Goal: Transaction & Acquisition: Obtain resource

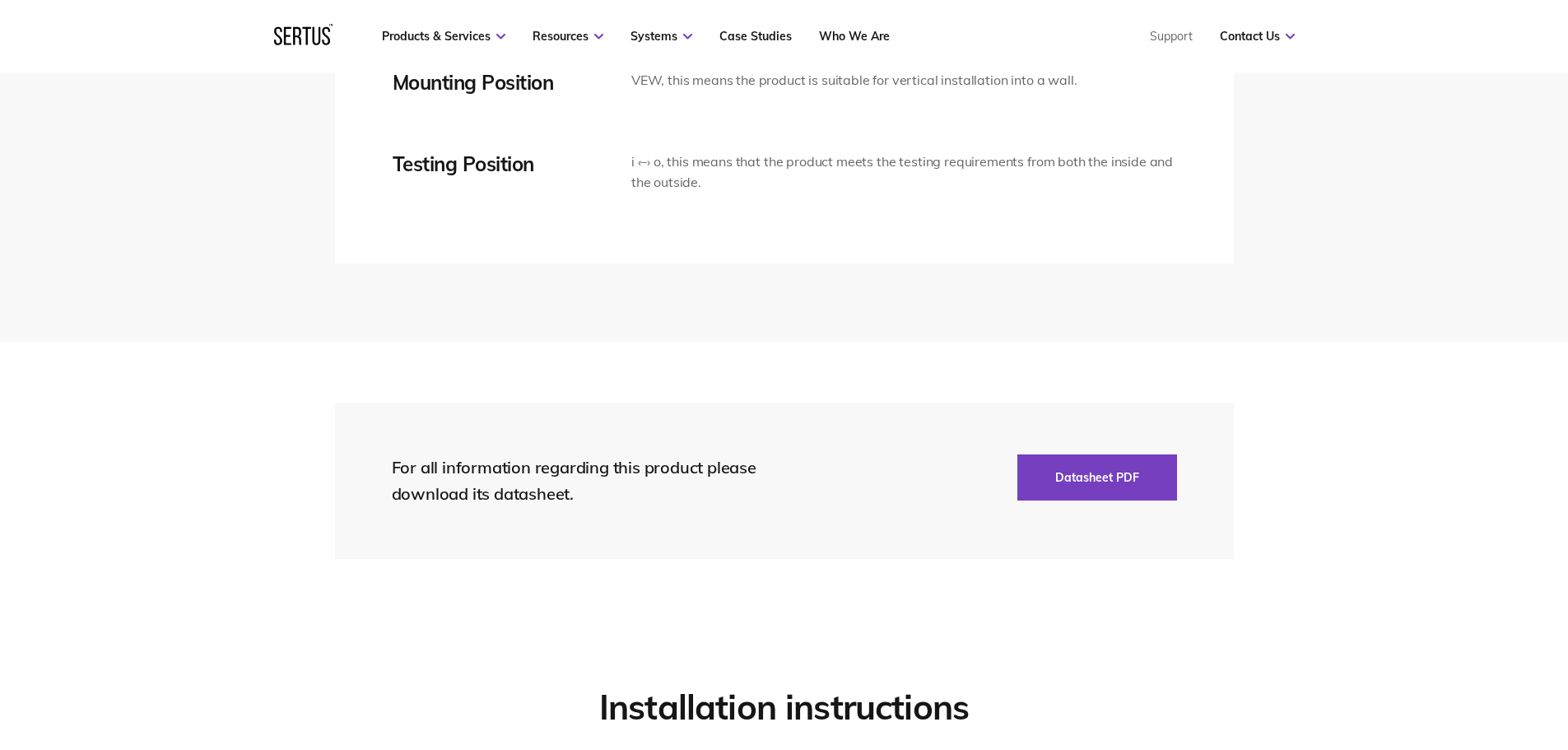
scroll to position [3562, 0]
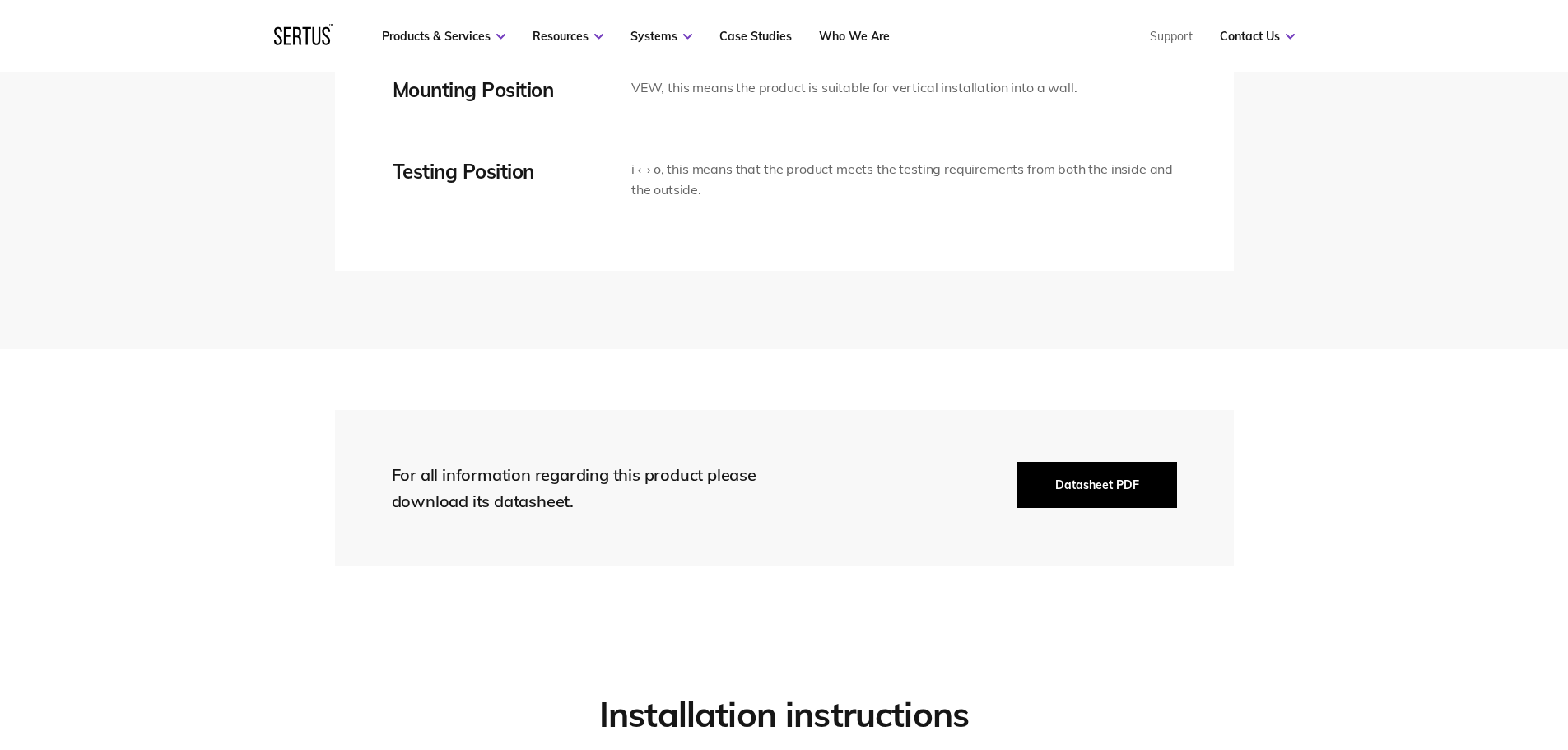
click at [1111, 477] on button "Datasheet PDF" at bounding box center [1096, 485] width 160 height 46
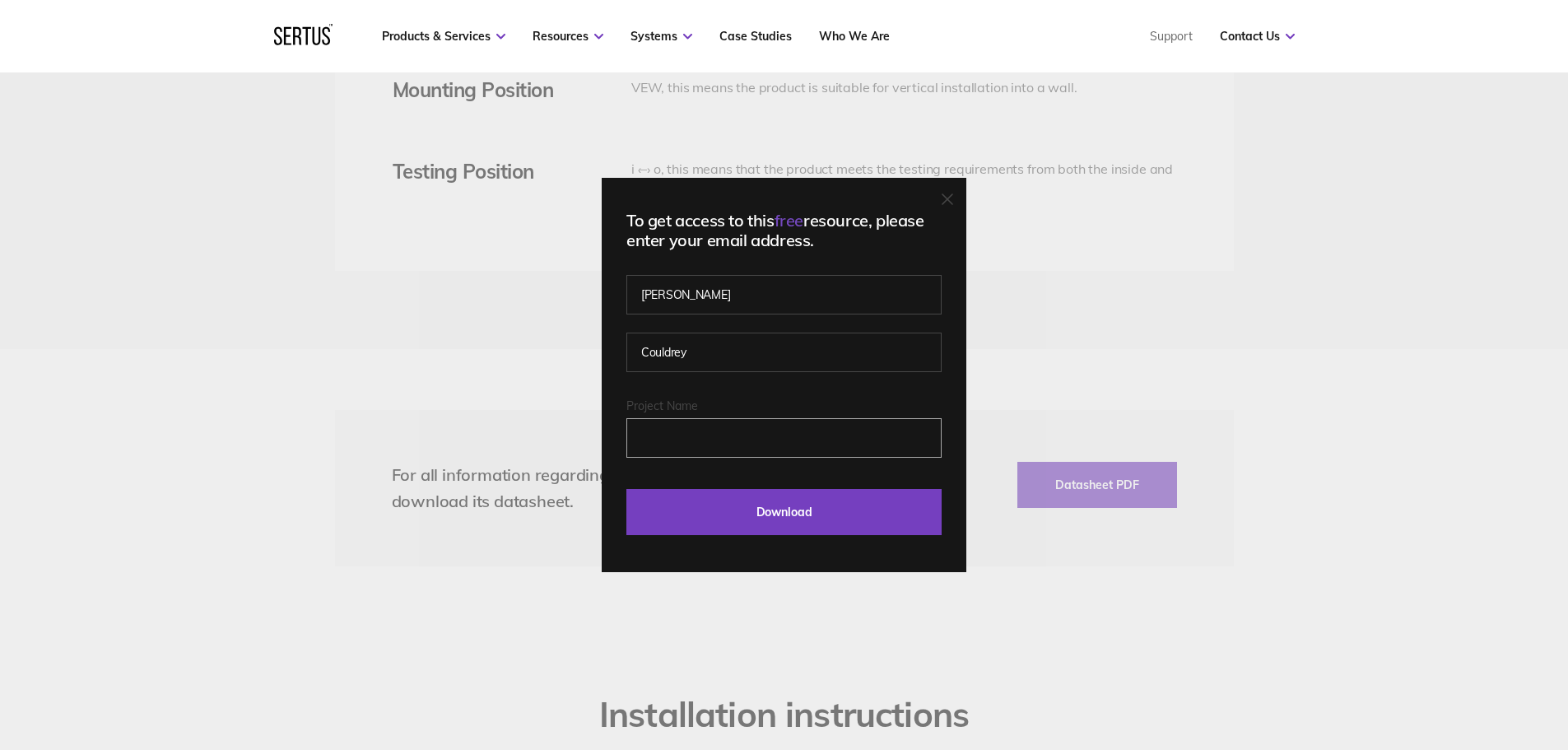
click at [736, 433] on input "Project Name" at bounding box center [784, 438] width 315 height 40
type input "[PERSON_NAME]"
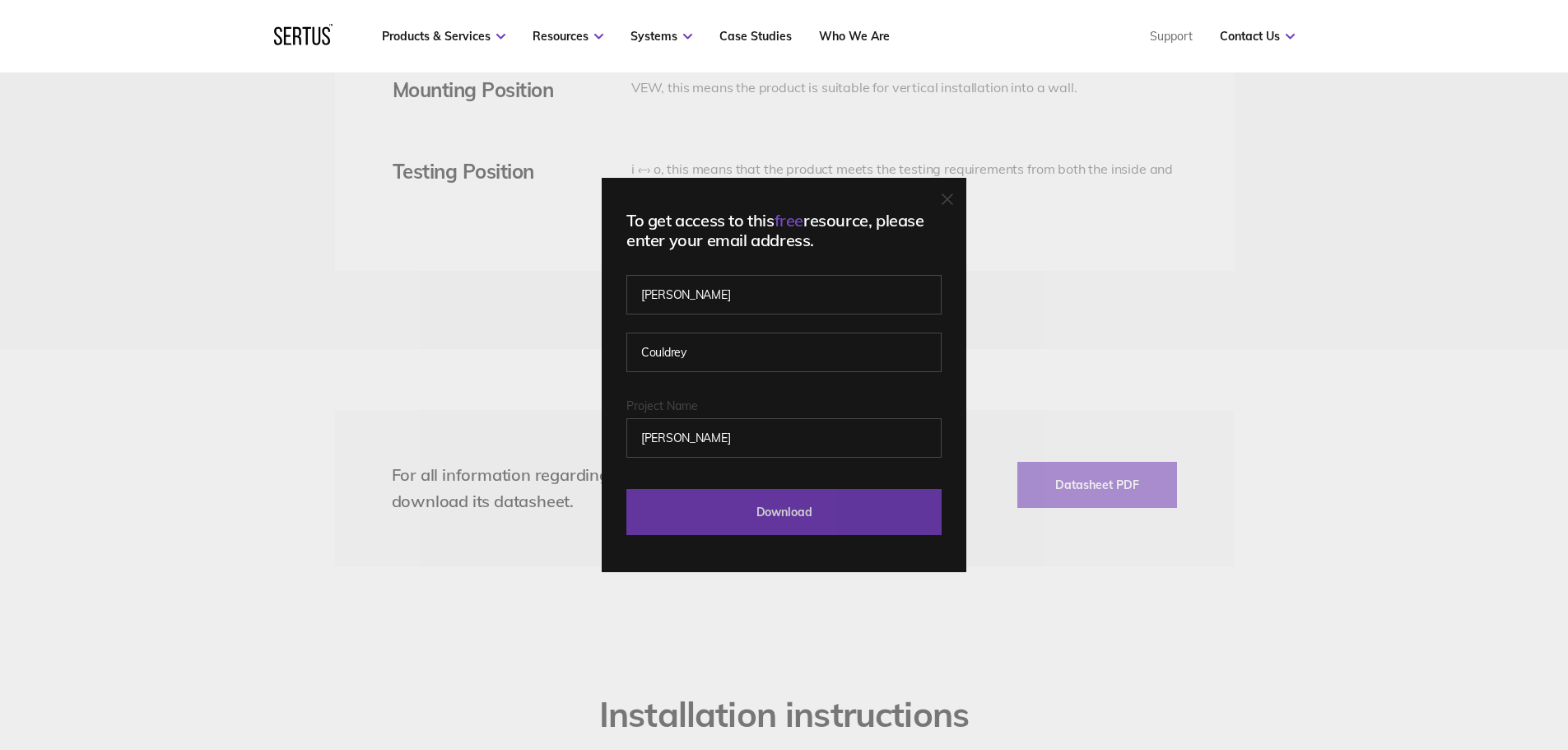
click at [783, 512] on input "Download" at bounding box center [784, 512] width 315 height 46
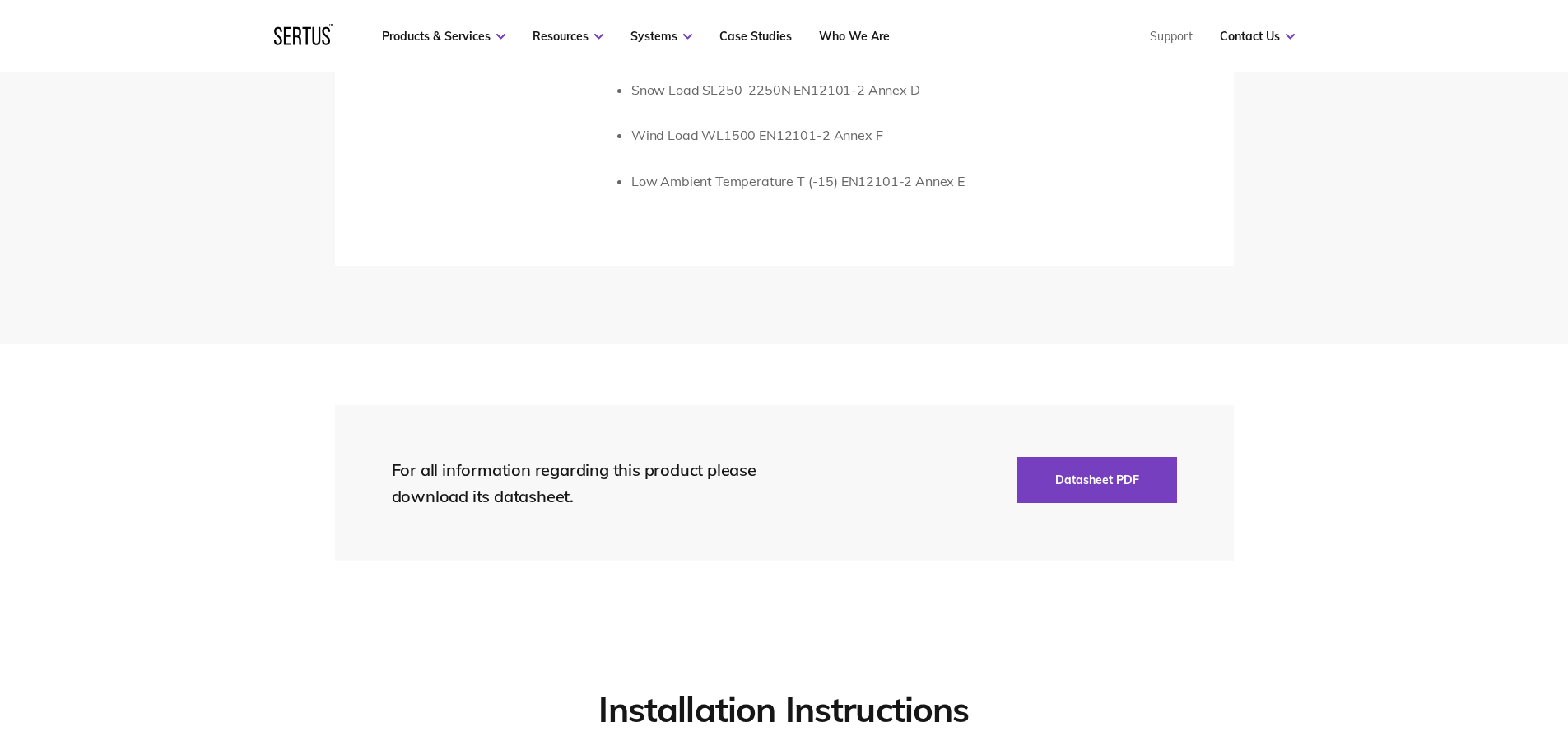
scroll to position [3394, 0]
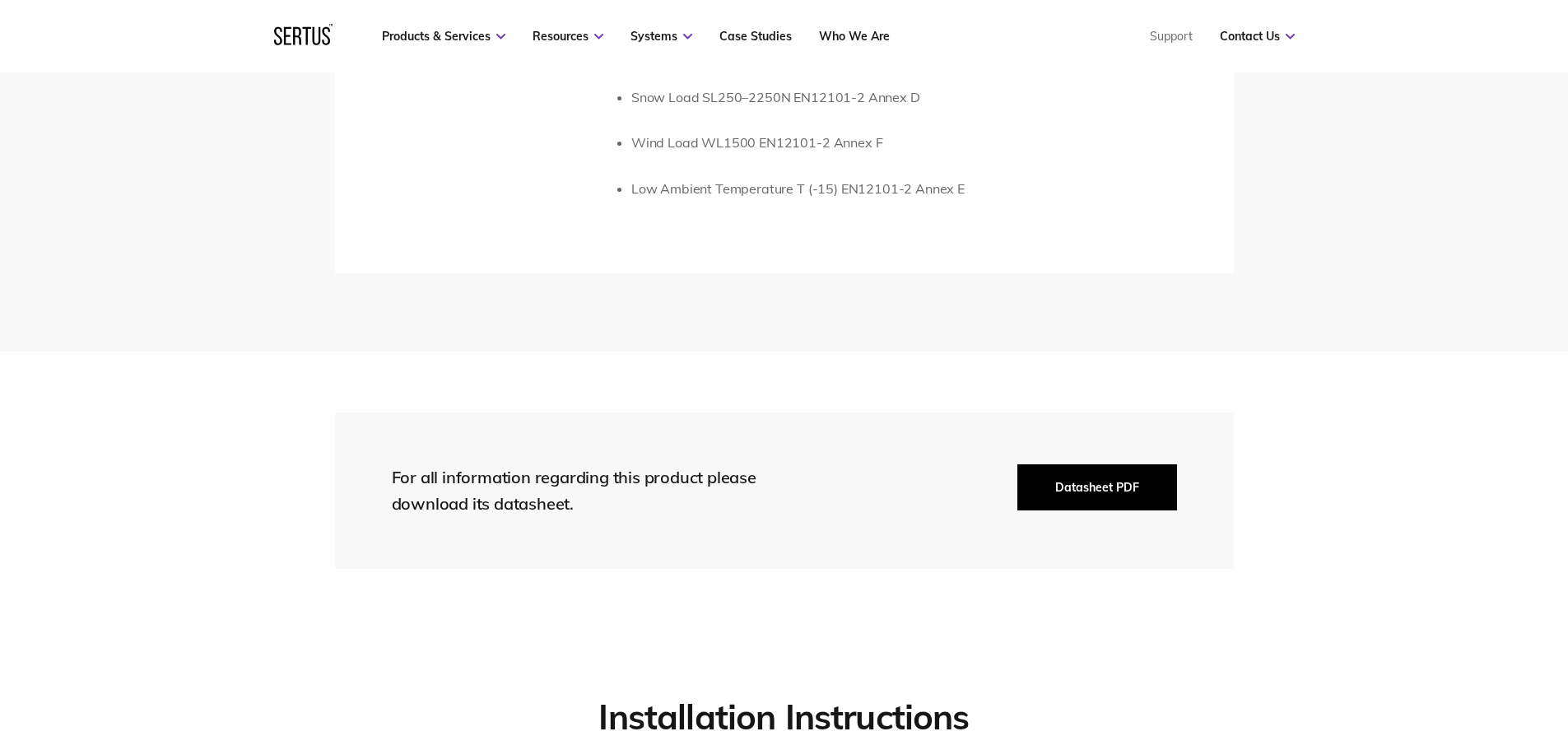
click at [1110, 496] on button "Datasheet PDF" at bounding box center [1096, 487] width 160 height 46
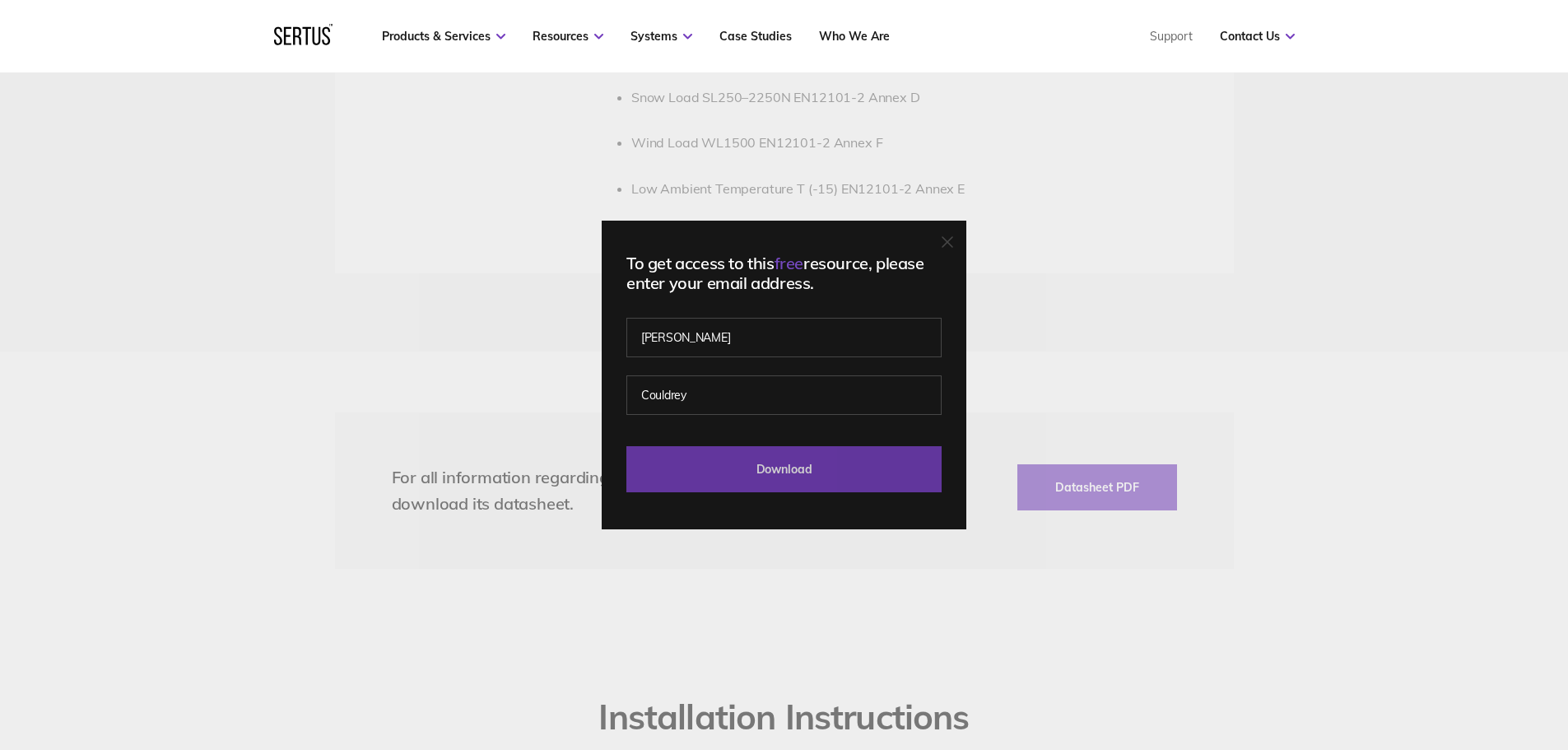
click at [782, 466] on input "Download" at bounding box center [784, 469] width 315 height 46
